Goal: Task Accomplishment & Management: Manage account settings

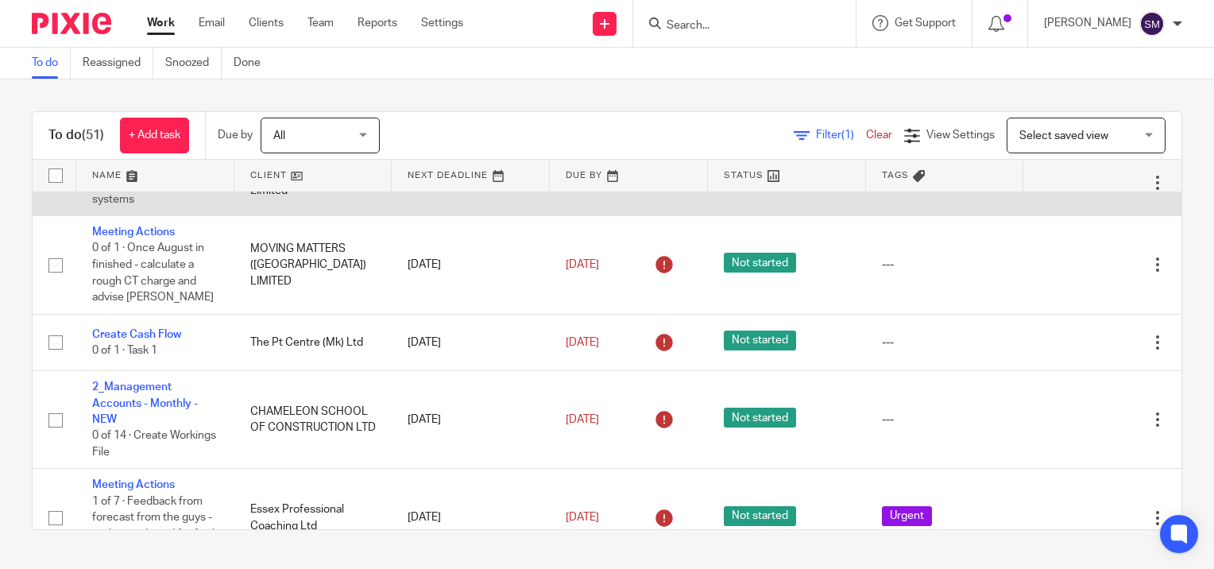
scroll to position [79, 0]
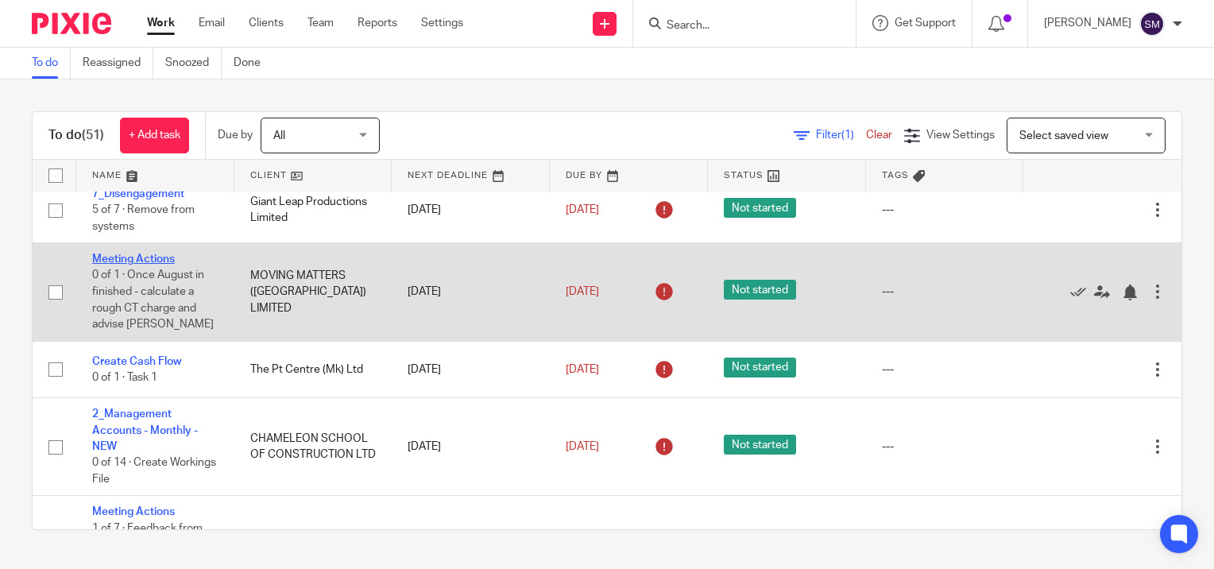
click at [133, 257] on link "Meeting Actions" at bounding box center [133, 258] width 83 height 11
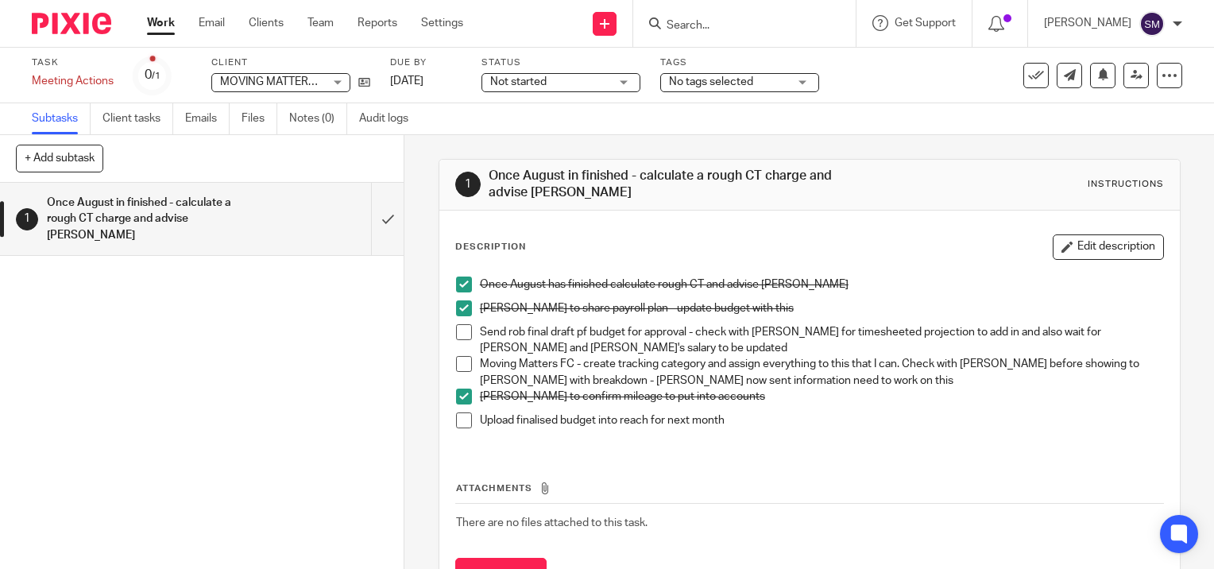
click at [170, 19] on link "Work" at bounding box center [161, 23] width 28 height 16
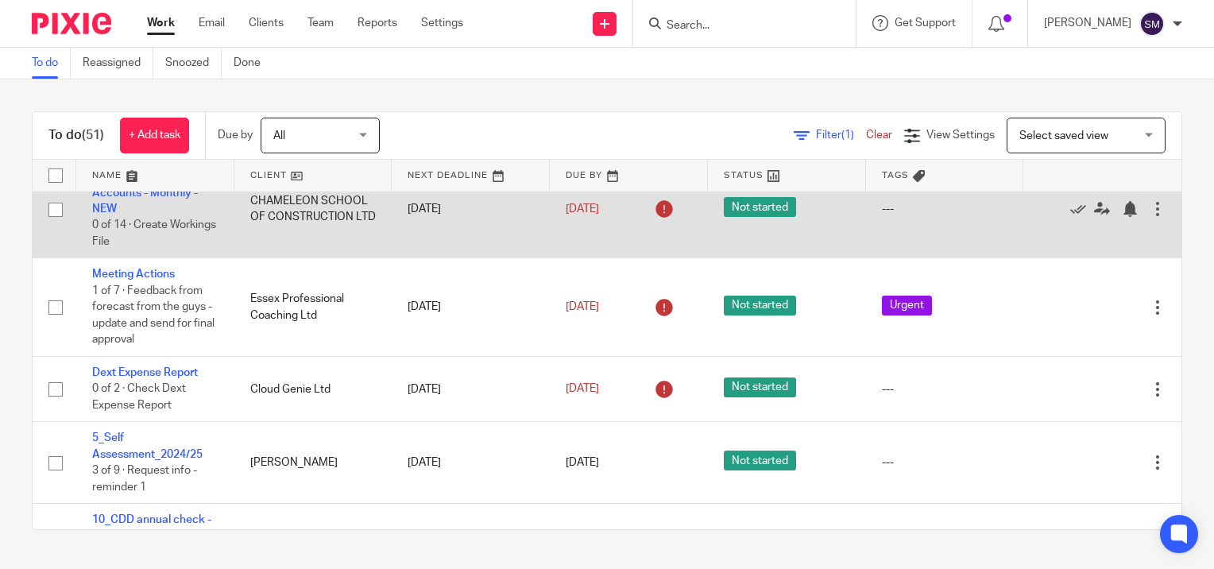
scroll to position [318, 0]
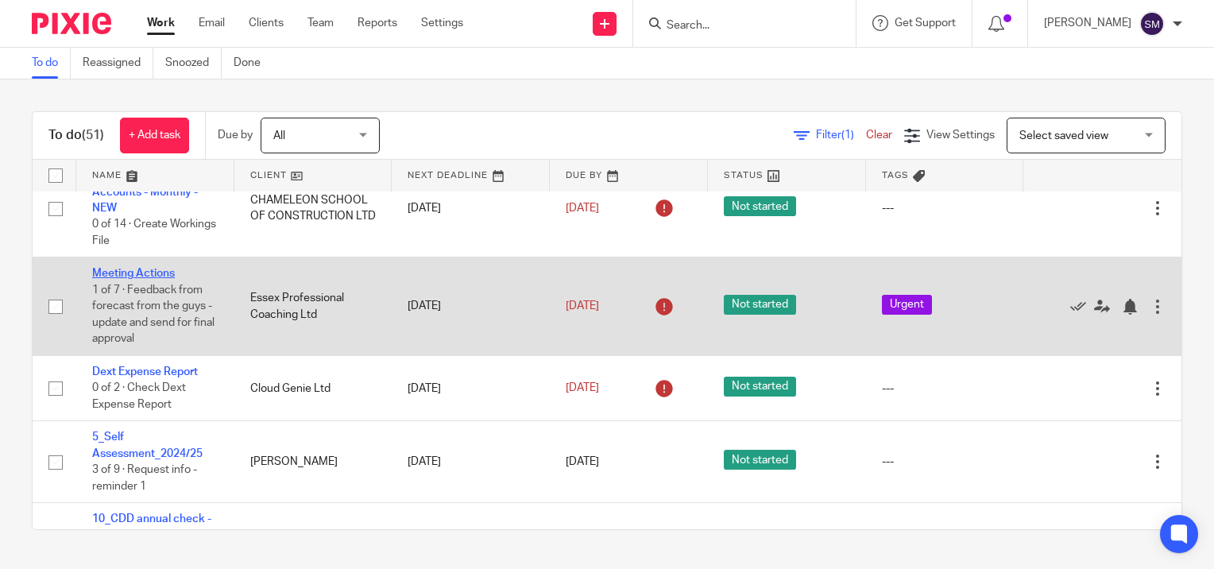
click at [162, 273] on link "Meeting Actions" at bounding box center [133, 273] width 83 height 11
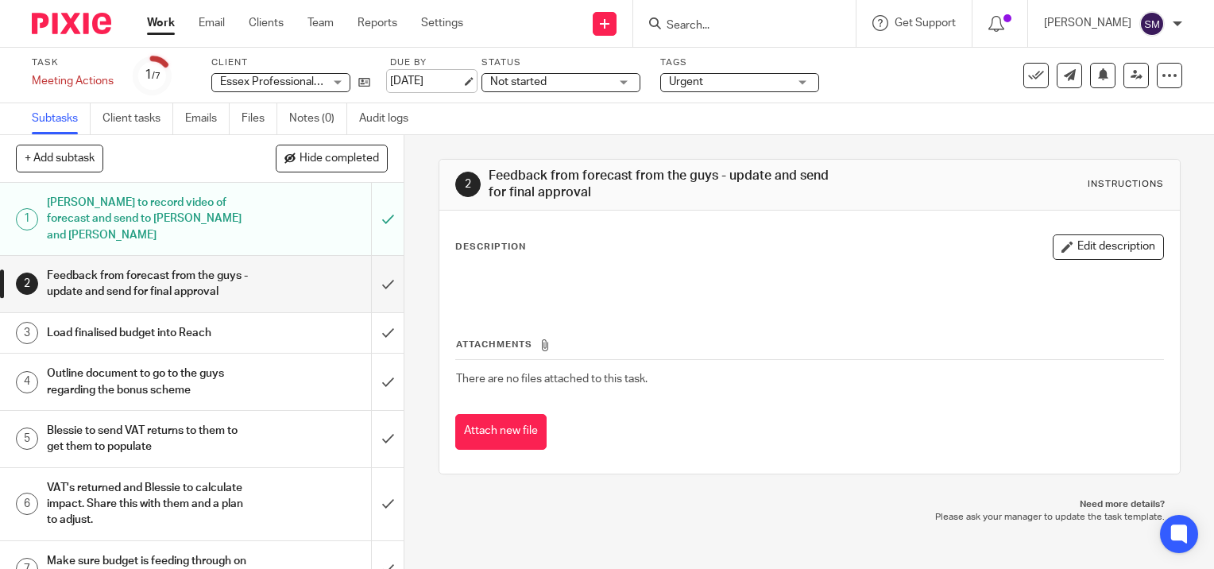
click at [462, 78] on link "[DATE]" at bounding box center [425, 81] width 71 height 17
click at [161, 19] on link "Work" at bounding box center [161, 23] width 28 height 16
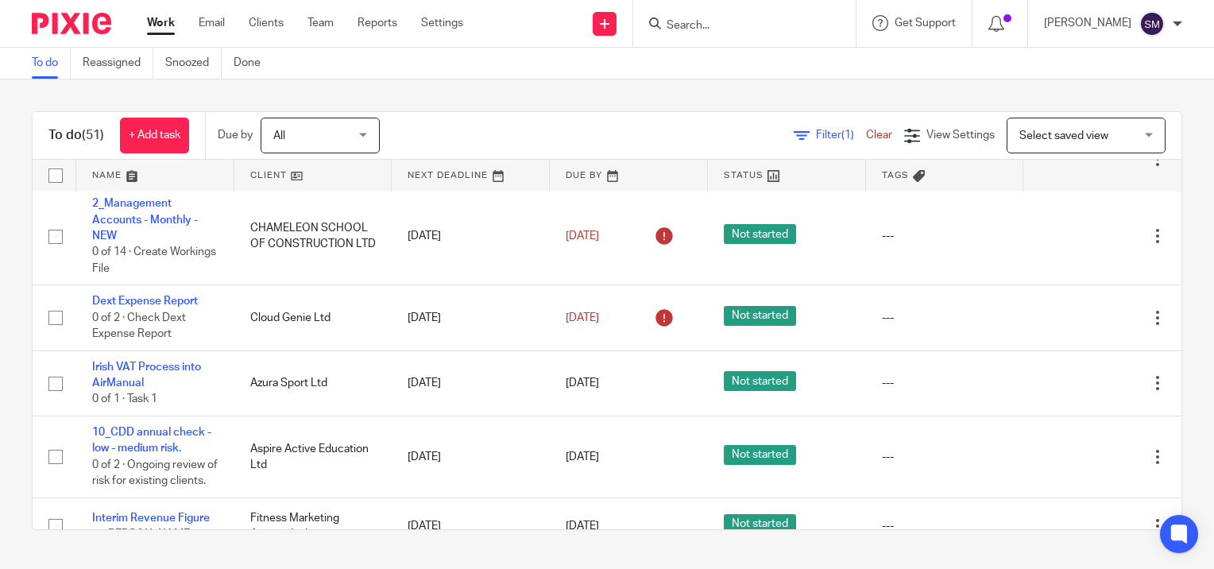
scroll to position [318, 0]
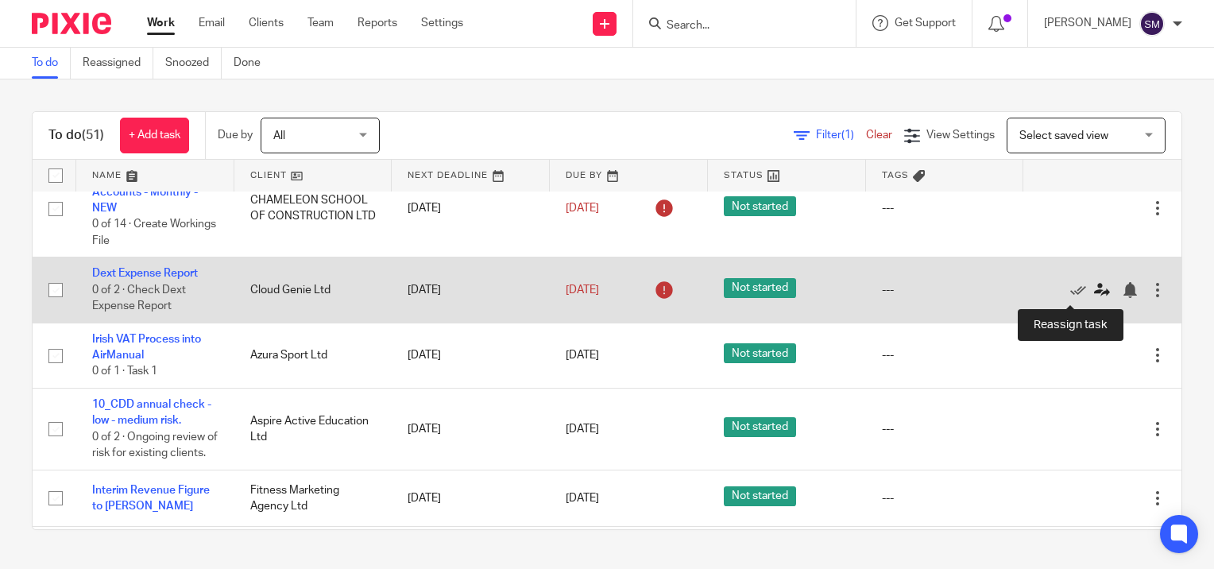
click at [1094, 291] on icon at bounding box center [1102, 290] width 16 height 16
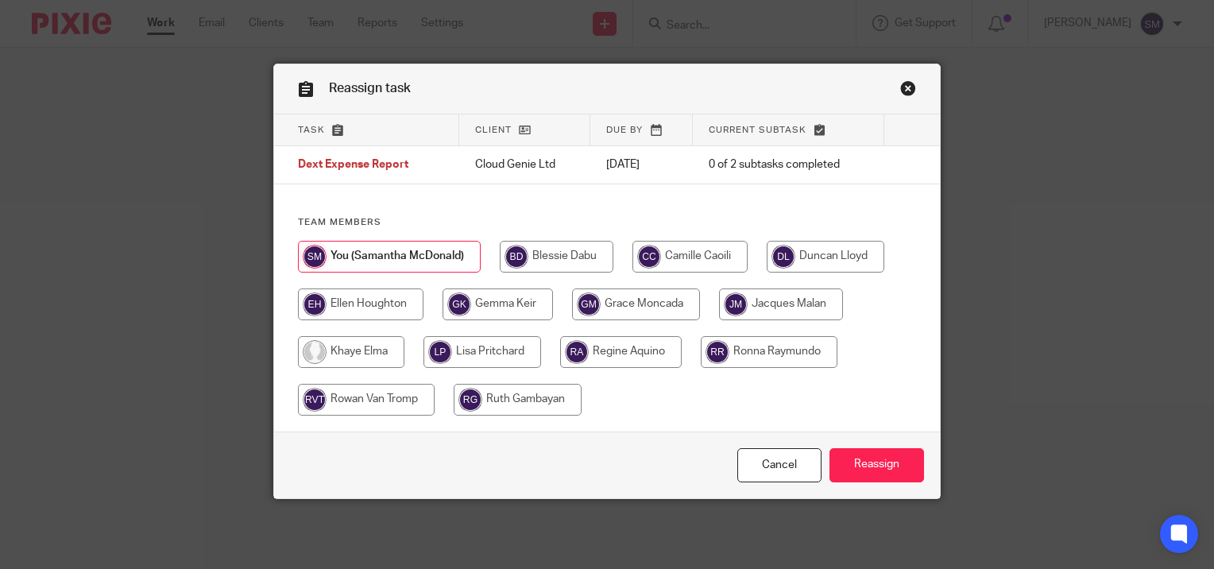
click at [363, 302] on input "radio" at bounding box center [361, 304] width 126 height 32
radio input "true"
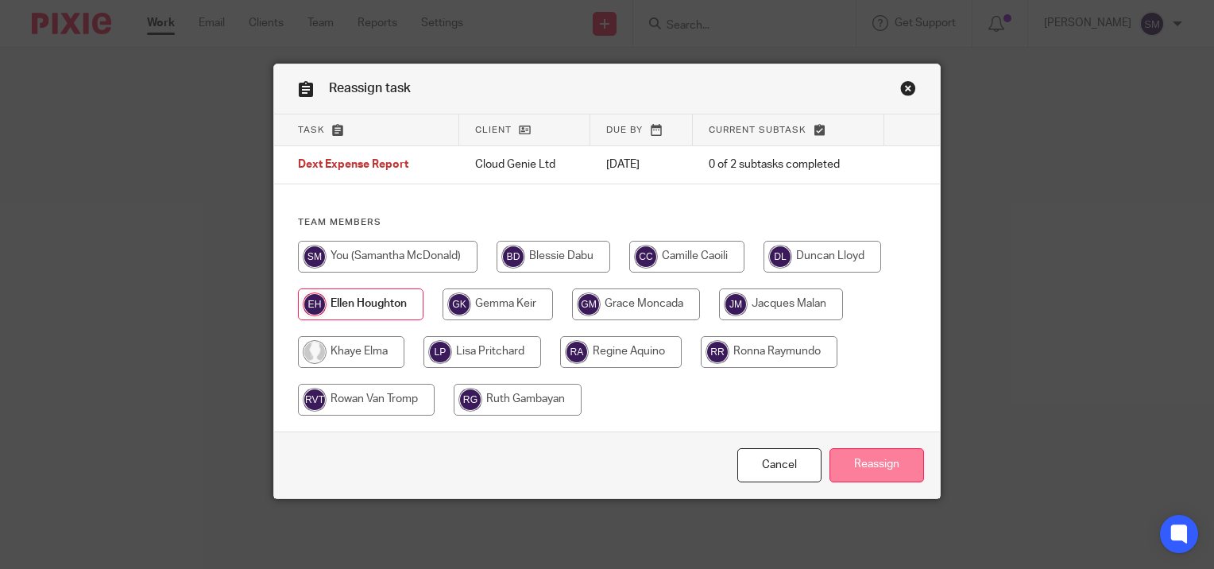
click at [864, 468] on input "Reassign" at bounding box center [876, 465] width 95 height 34
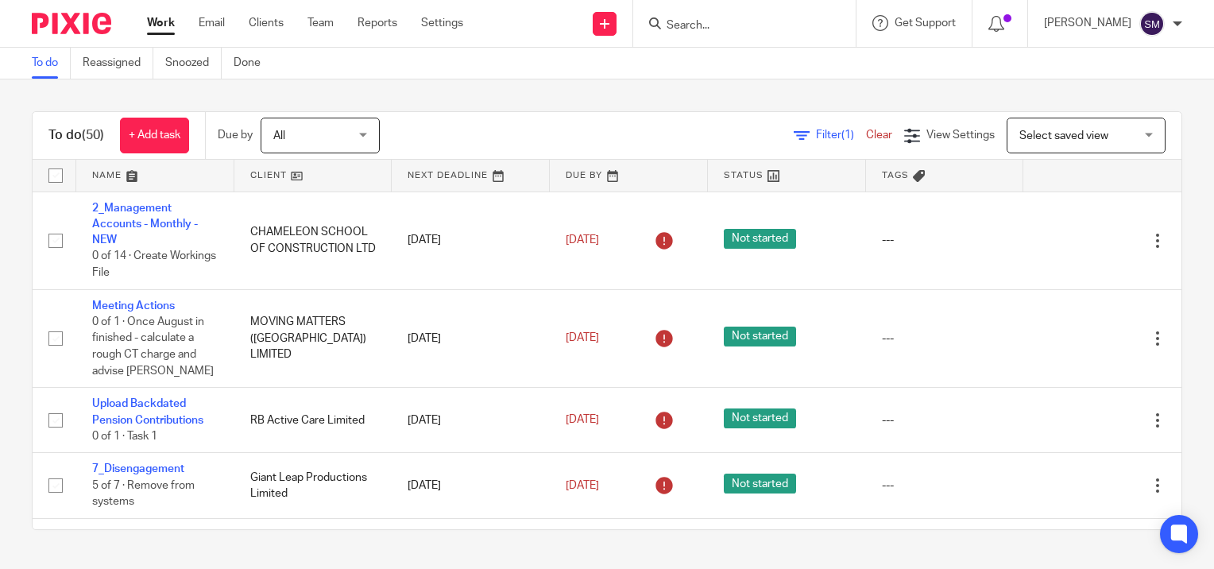
click at [762, 89] on div "To do (50) + Add task Due by All All [DATE] [DATE] This week Next week This mon…" at bounding box center [607, 320] width 1214 height 482
